Goal: Information Seeking & Learning: Get advice/opinions

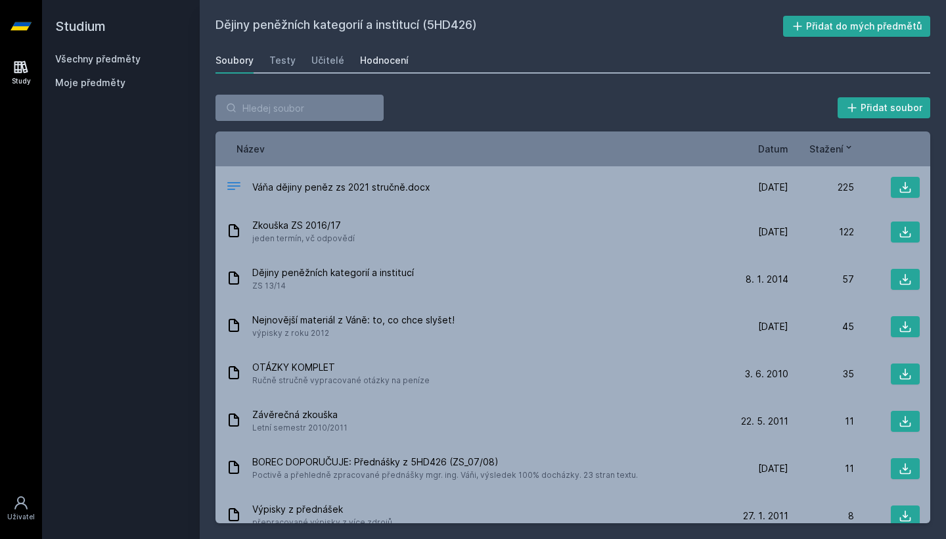
click at [392, 64] on div "Hodnocení" at bounding box center [384, 60] width 49 height 13
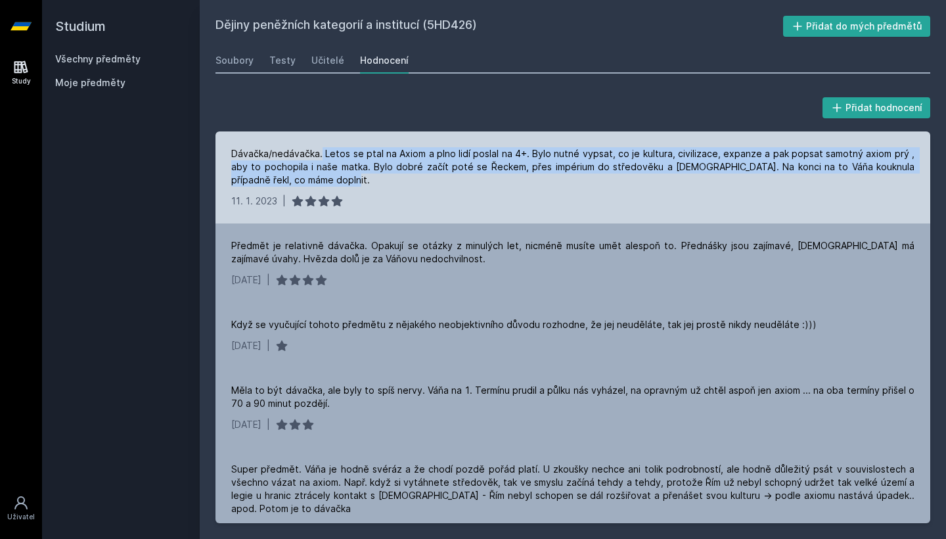
drag, startPoint x: 321, startPoint y: 154, endPoint x: 343, endPoint y: 180, distance: 33.6
click at [343, 180] on div "Dávačka/nedávačka. Letos se ptal na Axiom a plno lidí poslal na 4+. Bylo nutné …" at bounding box center [572, 166] width 683 height 39
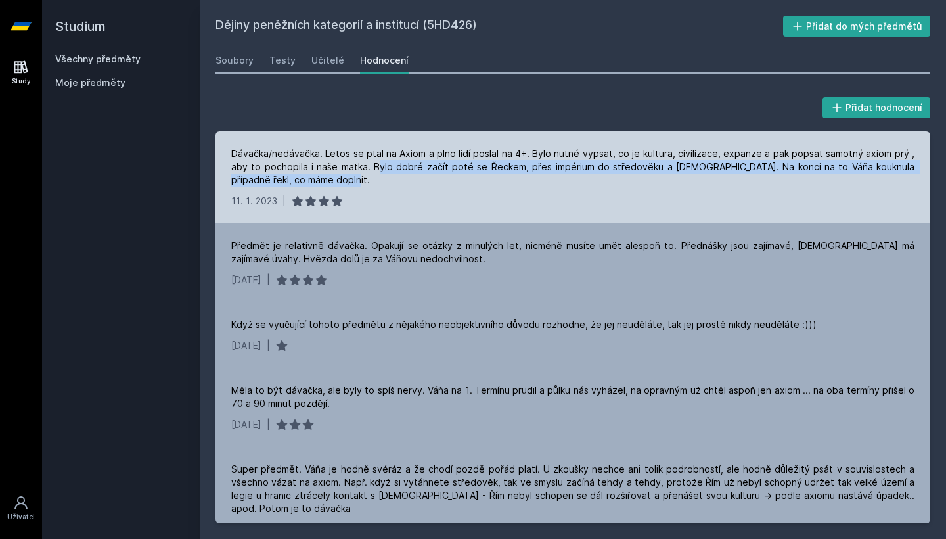
drag, startPoint x: 343, startPoint y: 180, endPoint x: 374, endPoint y: 168, distance: 33.7
click at [374, 168] on div "Dávačka/nedávačka. Letos se ptal na Axiom a plno lidí poslal na 4+. Bylo nutné …" at bounding box center [572, 166] width 683 height 39
drag, startPoint x: 366, startPoint y: 179, endPoint x: 380, endPoint y: 163, distance: 21.4
click at [380, 163] on div "Dávačka/nedávačka. Letos se ptal na Axiom a plno lidí poslal na 4+. Bylo nutné …" at bounding box center [572, 166] width 683 height 39
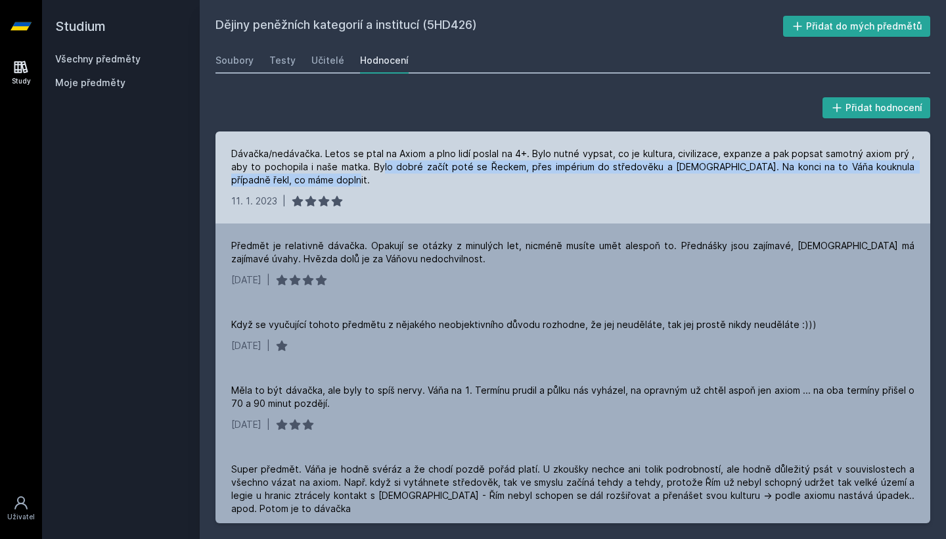
click at [380, 163] on div "Dávačka/nedávačka. Letos se ptal na Axiom a plno lidí poslal na 4+. Bylo nutné …" at bounding box center [572, 166] width 683 height 39
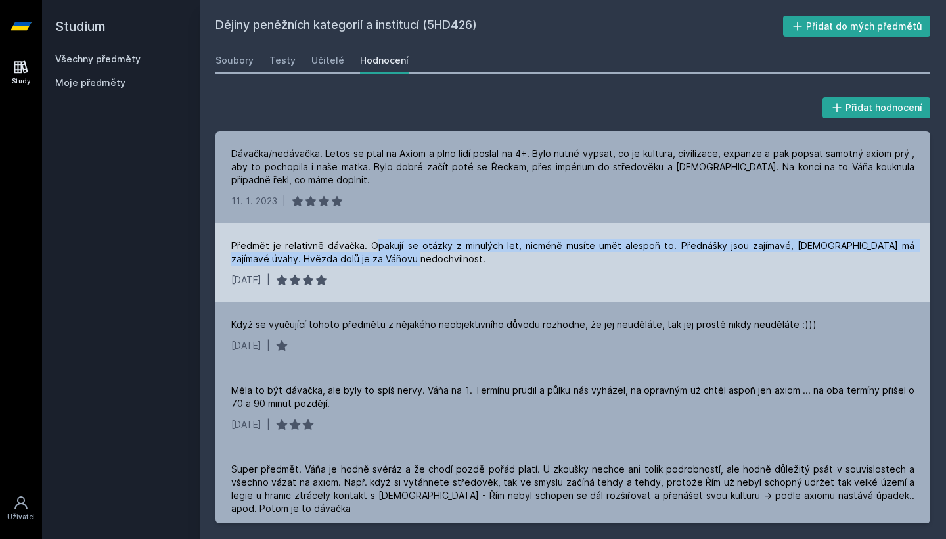
drag, startPoint x: 367, startPoint y: 243, endPoint x: 393, endPoint y: 264, distance: 33.6
click at [393, 264] on div "Předmět je relativně dávačka. Opakují se otázky z minulých let, nicméně musíte …" at bounding box center [572, 252] width 683 height 26
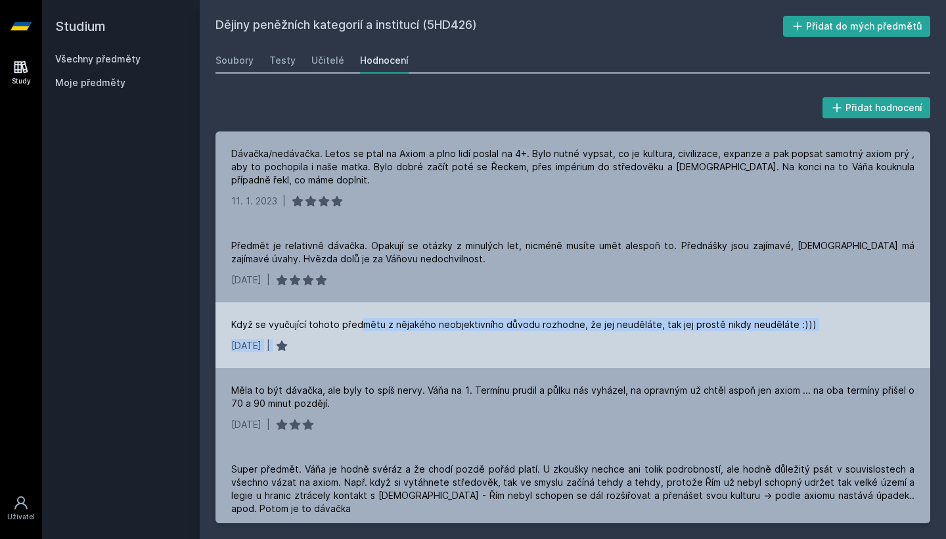
drag, startPoint x: 362, startPoint y: 321, endPoint x: 419, endPoint y: 349, distance: 63.4
click at [419, 349] on div "Když se vyučující tohoto předmětu z nějakého neobjektivního důvodu rozhodne, že…" at bounding box center [572, 335] width 715 height 66
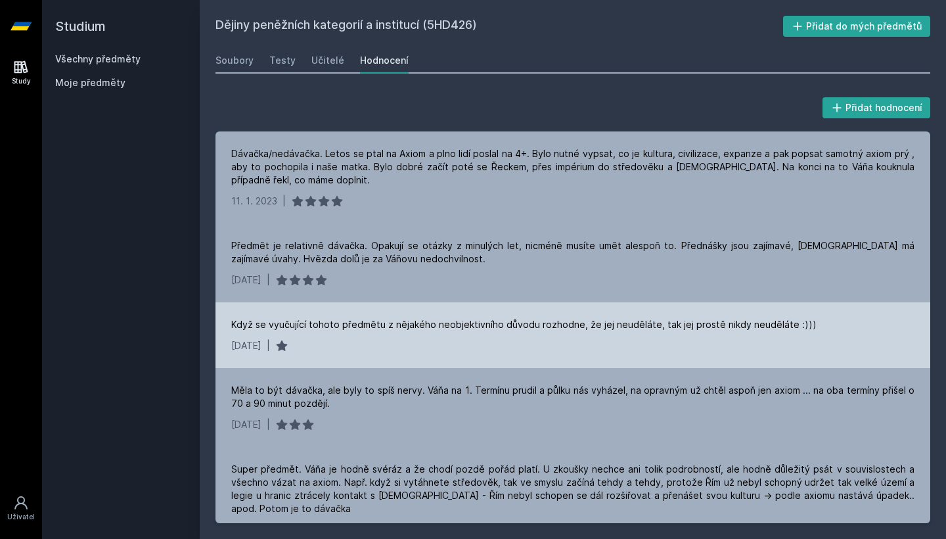
click at [419, 349] on div "[DATE] |" at bounding box center [572, 345] width 683 height 13
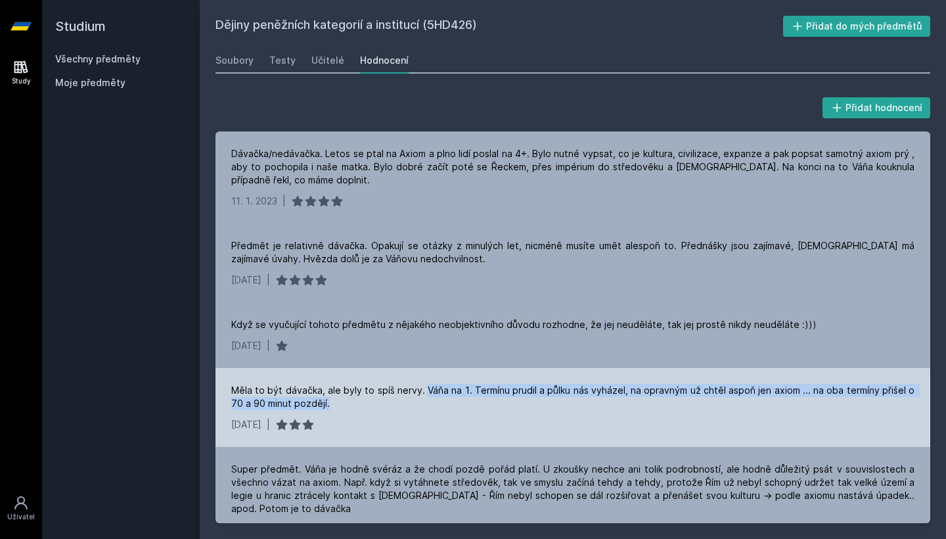
drag, startPoint x: 423, startPoint y: 389, endPoint x: 428, endPoint y: 407, distance: 18.5
click at [428, 407] on div "Měla to být dávačka, ale byly to spíš nervy. Váňa na 1. Termínu prudil a půlku …" at bounding box center [572, 397] width 683 height 26
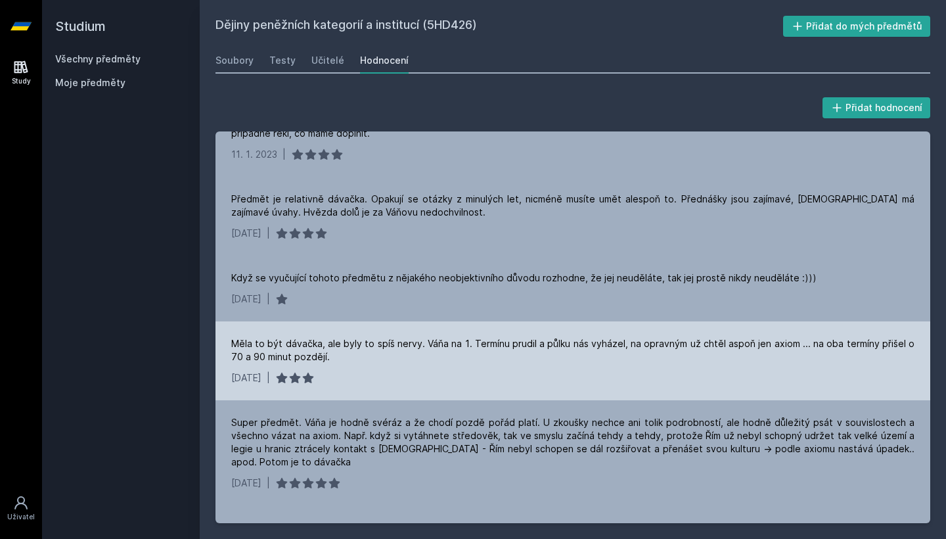
scroll to position [61, 0]
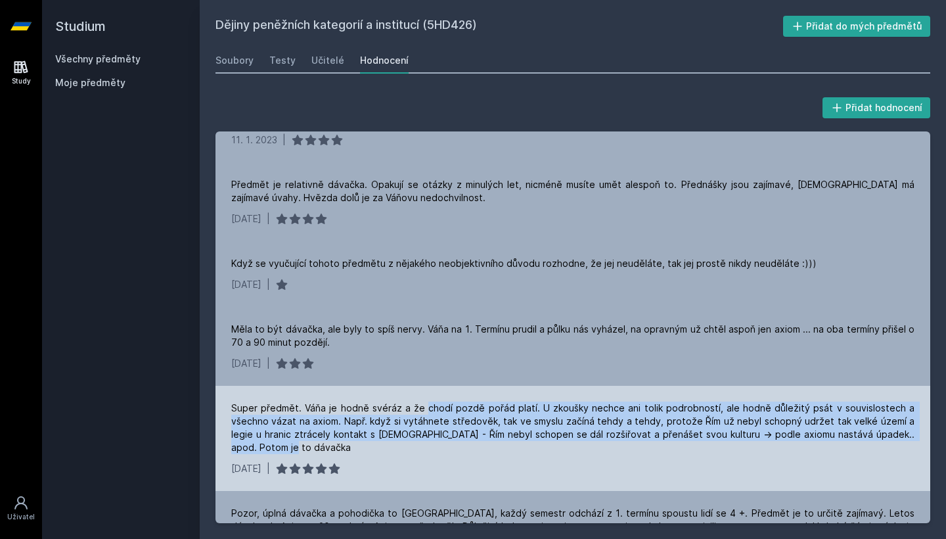
drag, startPoint x: 428, startPoint y: 407, endPoint x: 437, endPoint y: 449, distance: 43.5
click at [437, 449] on div "Super předmět. Váňa je hodně svéráz a že chodí pozdě pořád platí. U zkoušky nec…" at bounding box center [572, 427] width 683 height 53
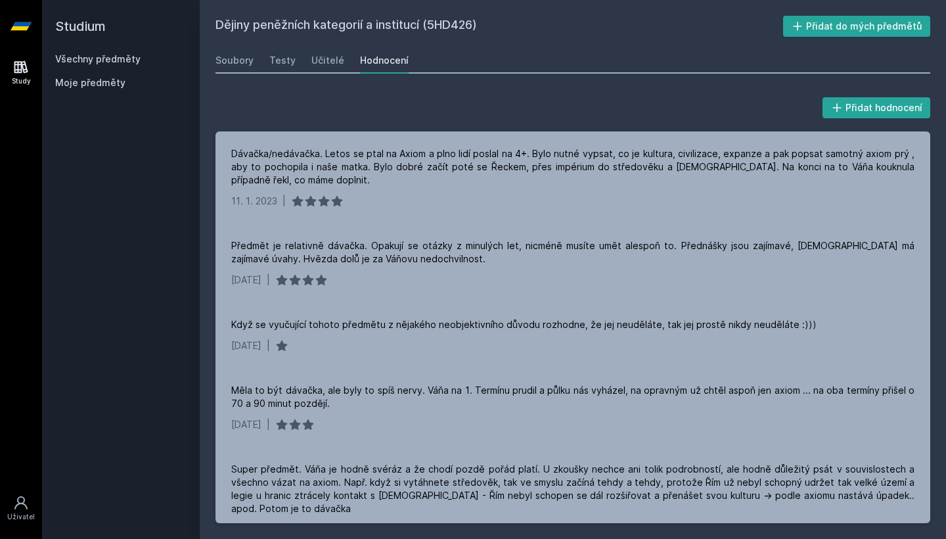
scroll to position [0, 0]
click at [312, 56] on div "Učitelé" at bounding box center [327, 60] width 33 height 13
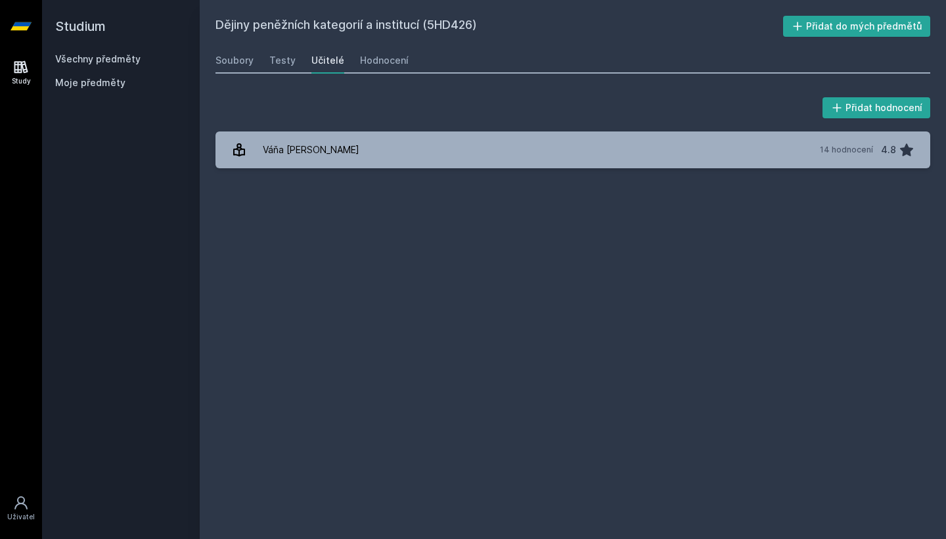
click at [370, 127] on div "Přidat hodnocení Váňa [PERSON_NAME] 14 hodnocení 4.8 [PERSON_NAME], něco se pok…" at bounding box center [572, 132] width 715 height 74
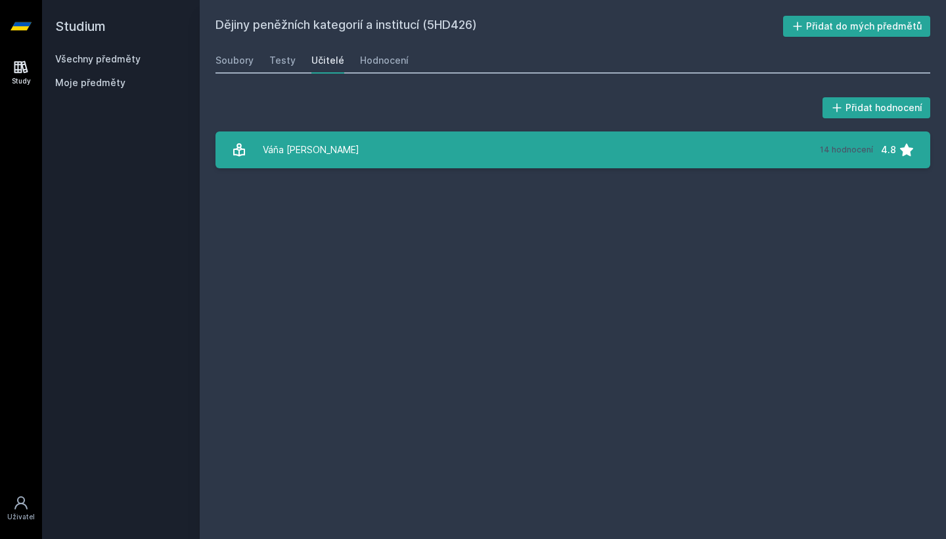
click at [368, 141] on link "Váňa [PERSON_NAME] 14 hodnocení 4.8" at bounding box center [572, 149] width 715 height 37
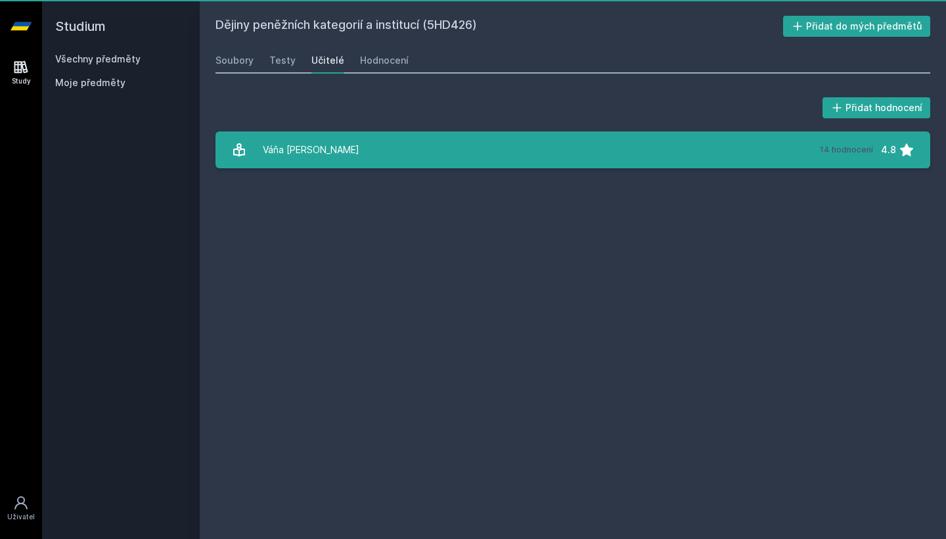
click at [418, 143] on link "Váňa [PERSON_NAME] 14 hodnocení 4.8" at bounding box center [572, 149] width 715 height 37
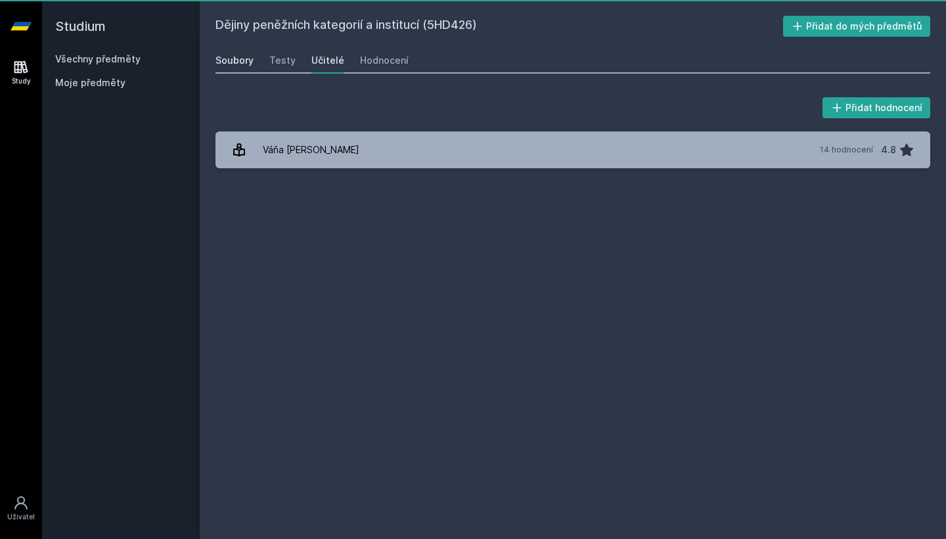
click at [244, 66] on div "Soubory" at bounding box center [234, 60] width 38 height 13
